Goal: Task Accomplishment & Management: Manage account settings

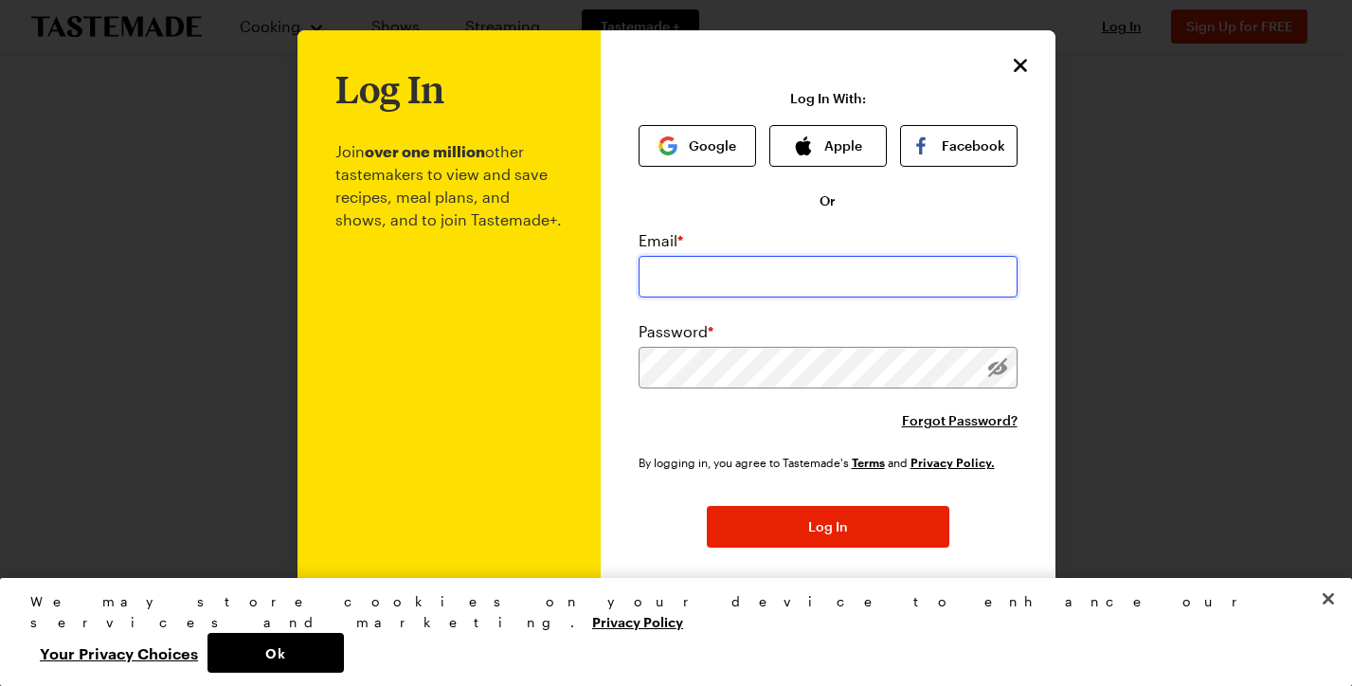
click at [729, 272] on input "email" at bounding box center [828, 277] width 379 height 42
type input "[EMAIL_ADDRESS][DOMAIN_NAME]"
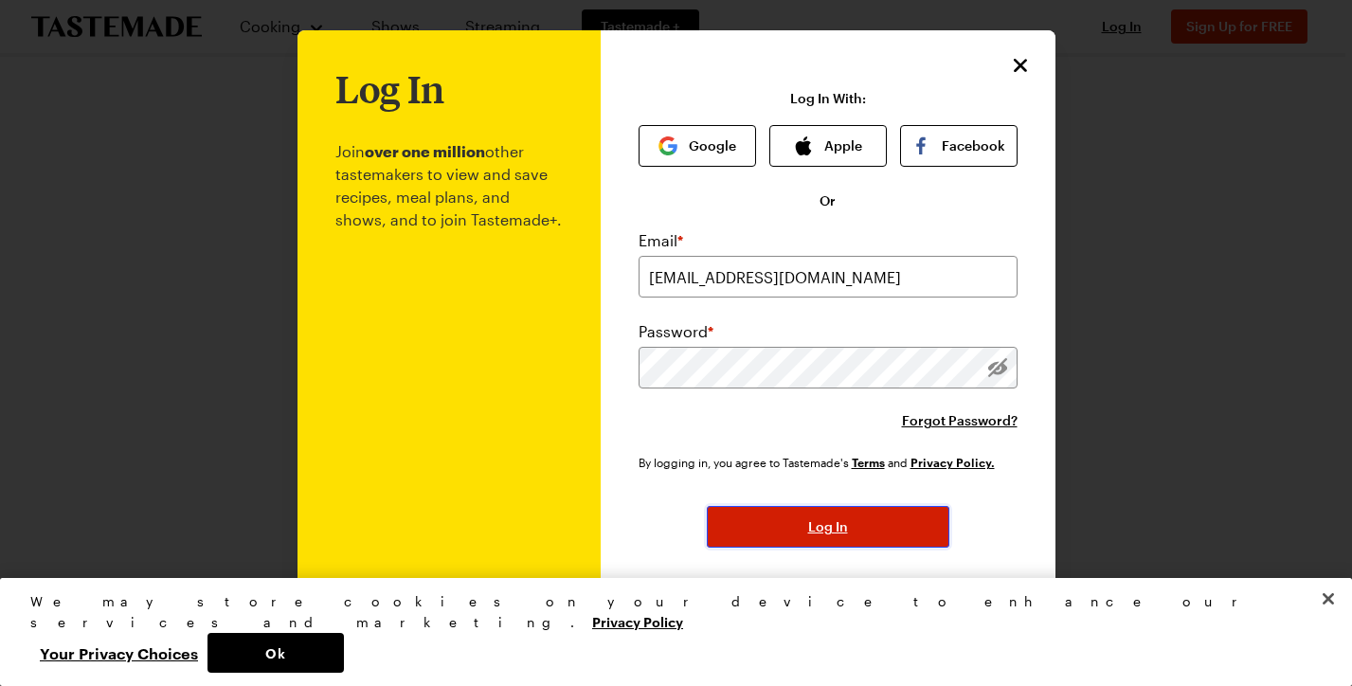
click at [808, 531] on span "Log In" at bounding box center [828, 526] width 40 height 19
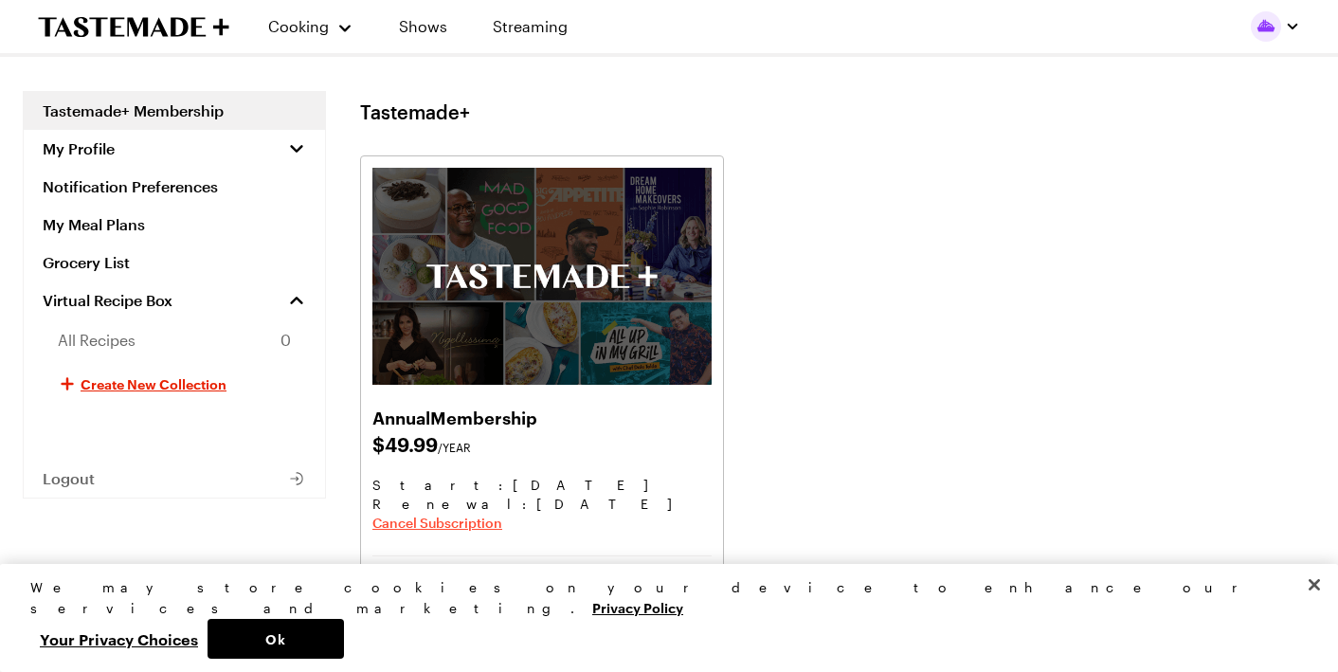
click at [461, 520] on span "Cancel Subscription" at bounding box center [437, 523] width 130 height 19
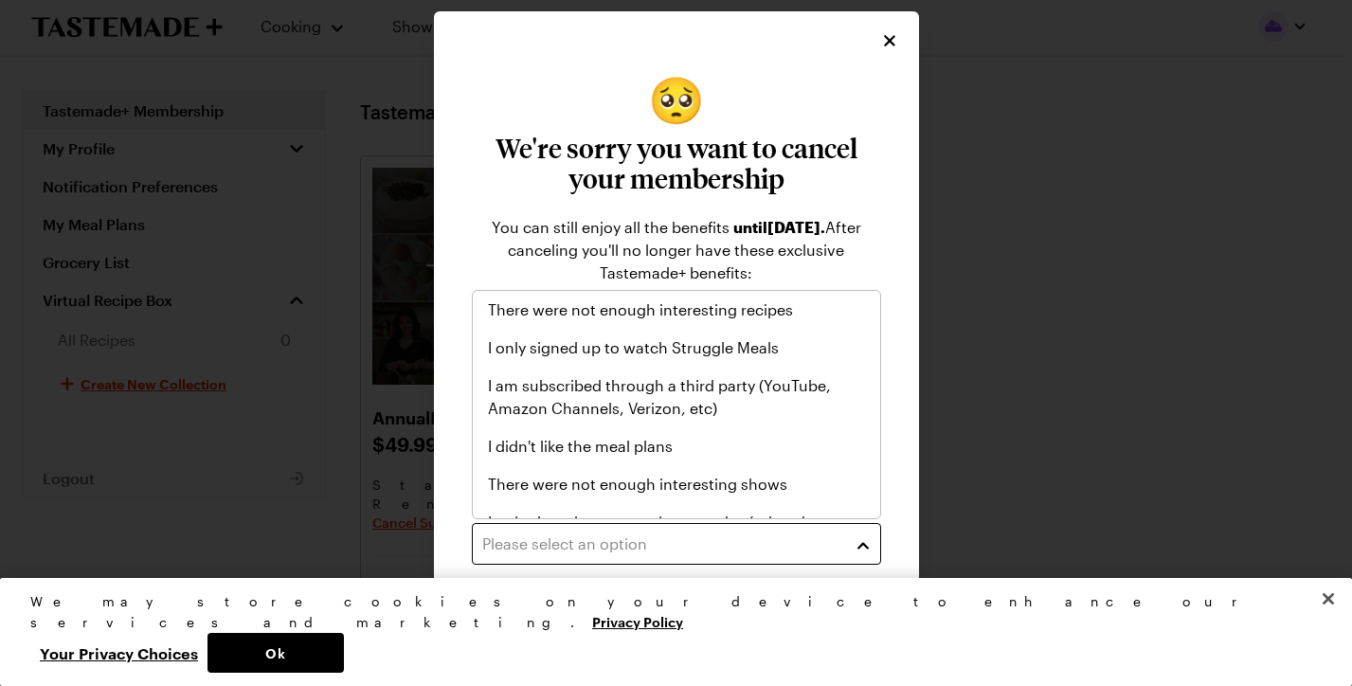
click at [669, 535] on div "Please select an option" at bounding box center [662, 544] width 360 height 23
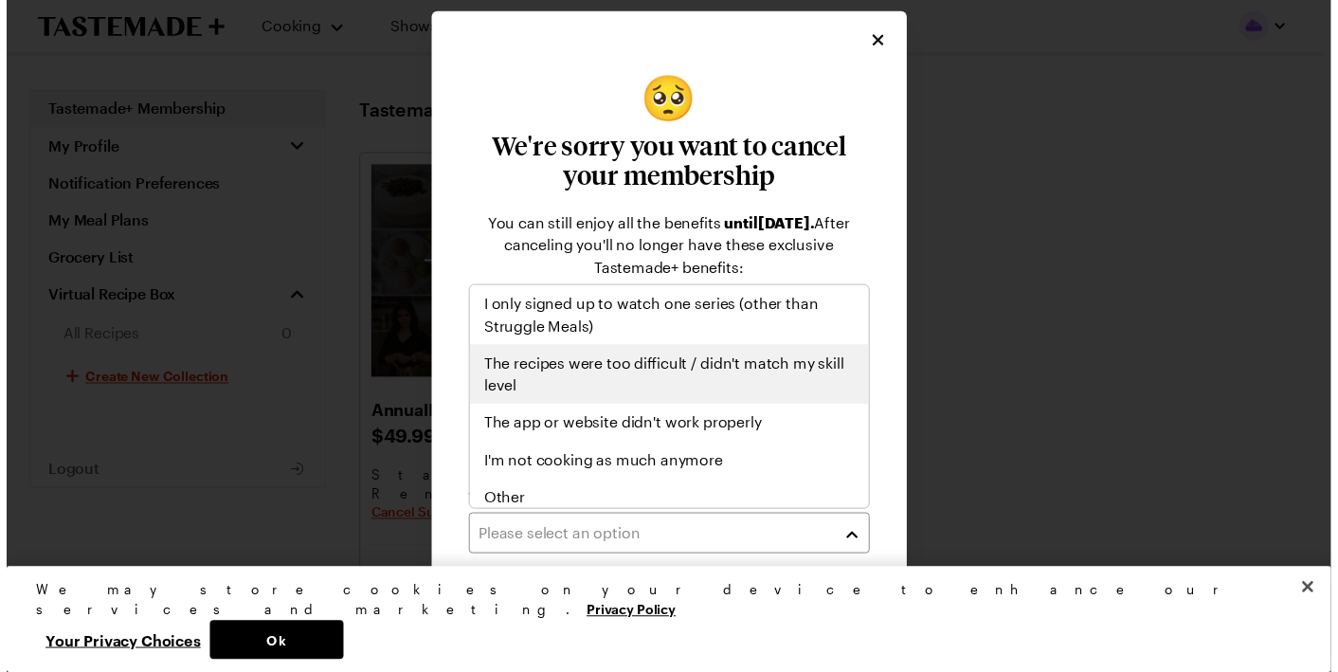
scroll to position [220, 0]
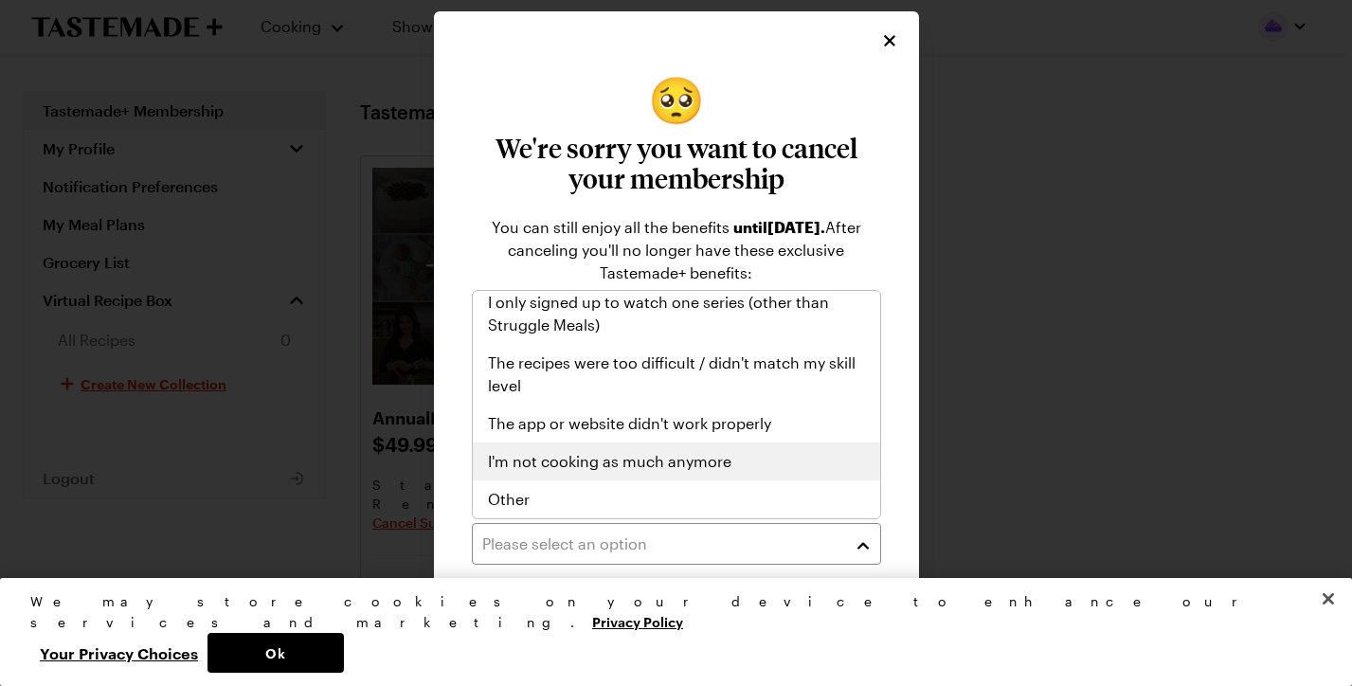
click at [684, 465] on span "I'm not cooking as much anymore" at bounding box center [610, 461] width 244 height 23
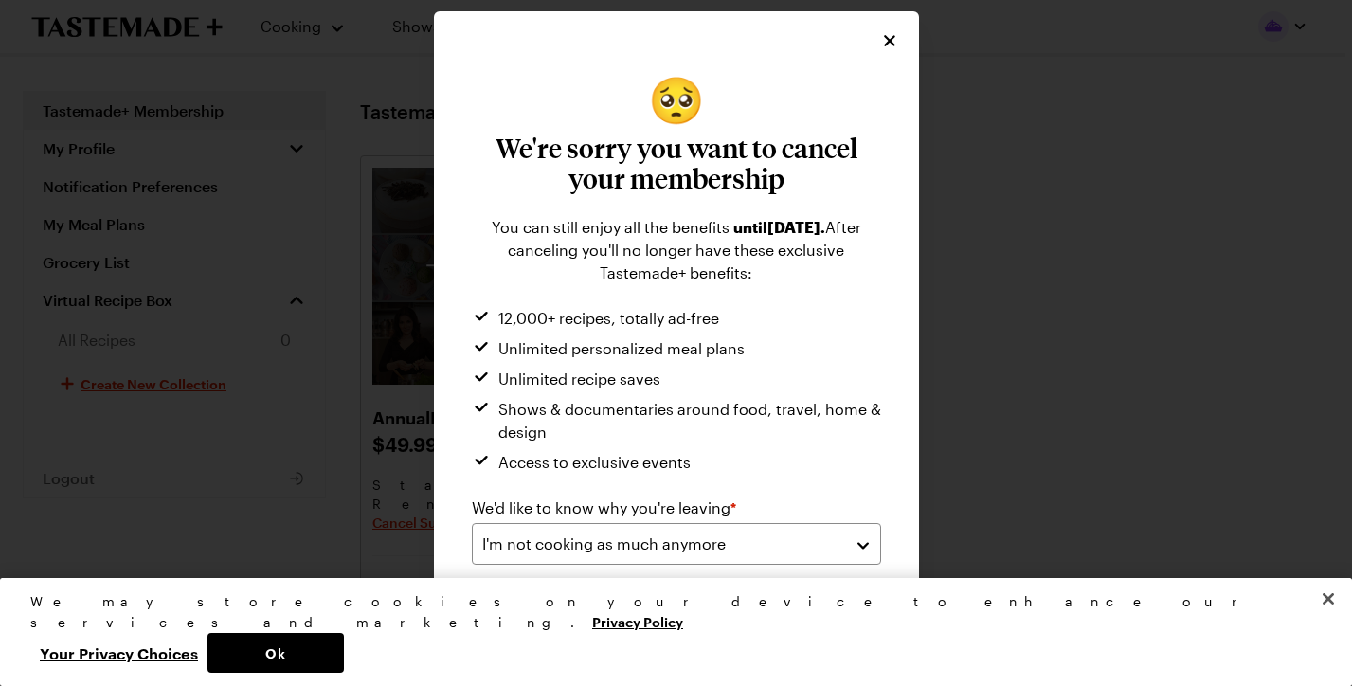
click at [739, 606] on button "Submit" at bounding box center [781, 624] width 201 height 42
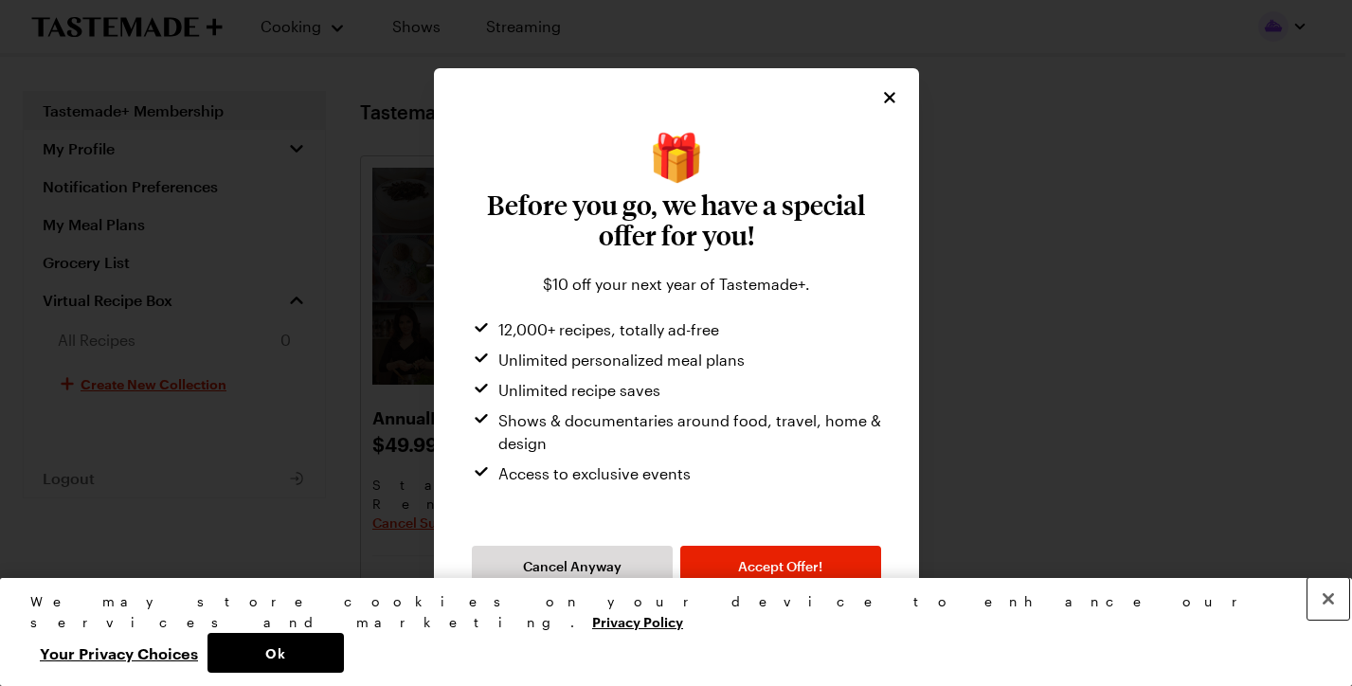
click at [1323, 620] on button "Close" at bounding box center [1329, 599] width 42 height 42
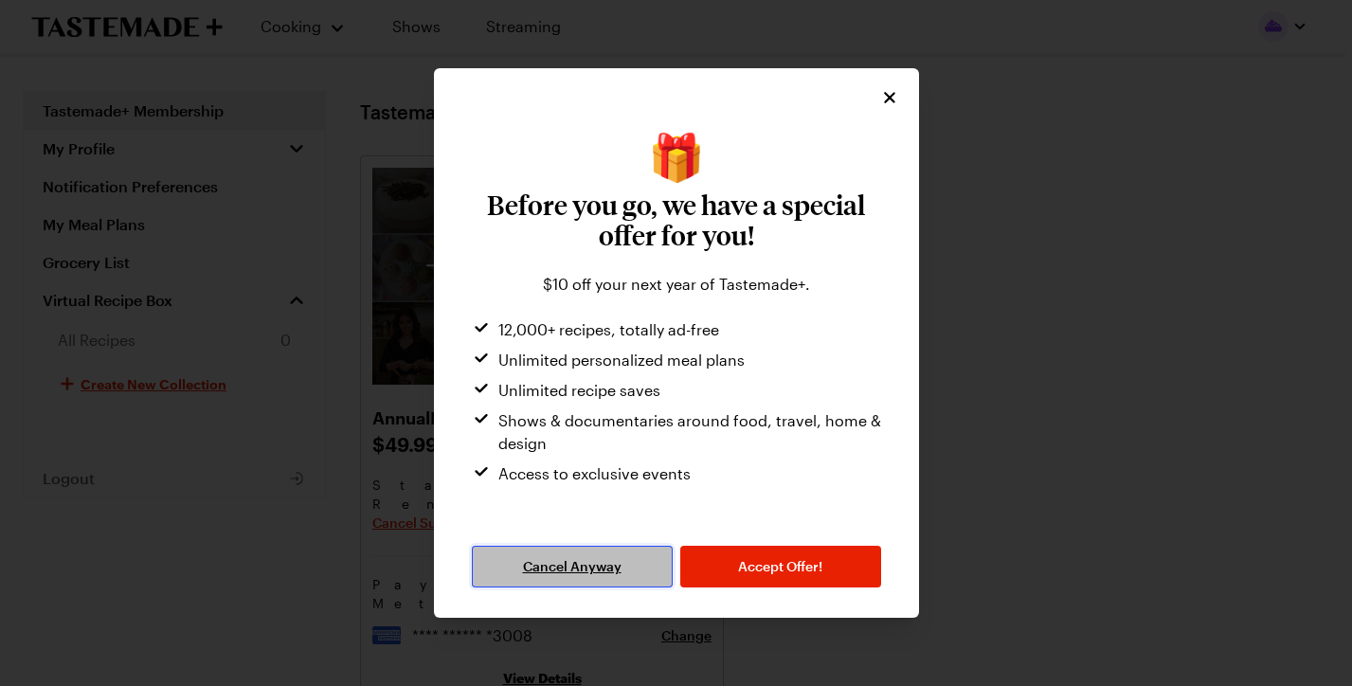
click at [572, 564] on span "Cancel Anyway" at bounding box center [572, 566] width 99 height 19
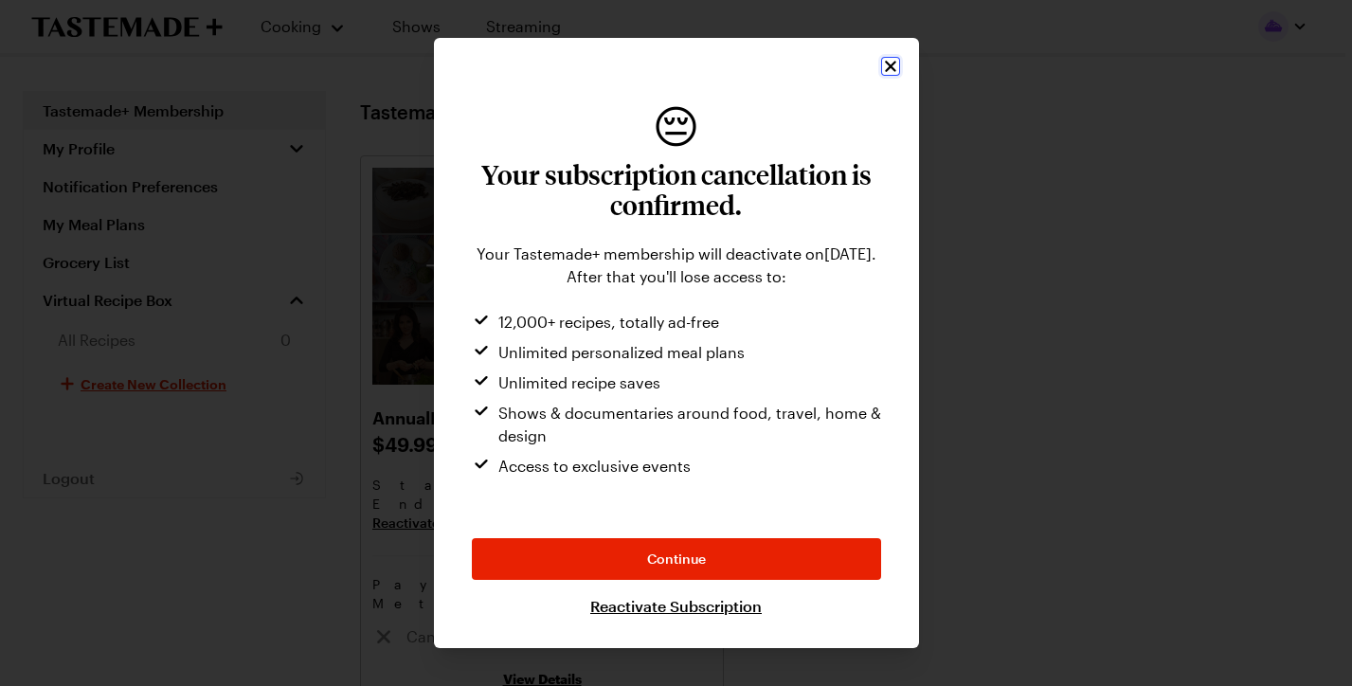
click at [883, 67] on icon "Close" at bounding box center [890, 66] width 19 height 19
